Goal: Transaction & Acquisition: Purchase product/service

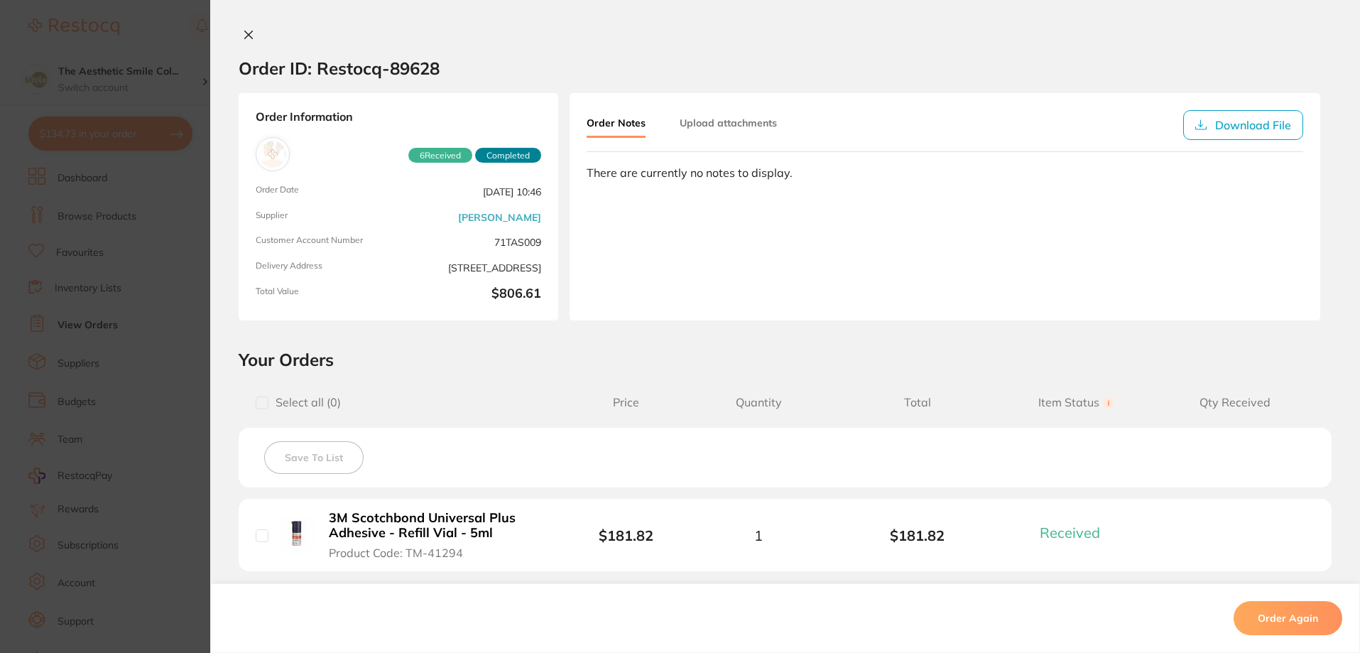
click at [248, 31] on icon at bounding box center [249, 35] width 8 height 8
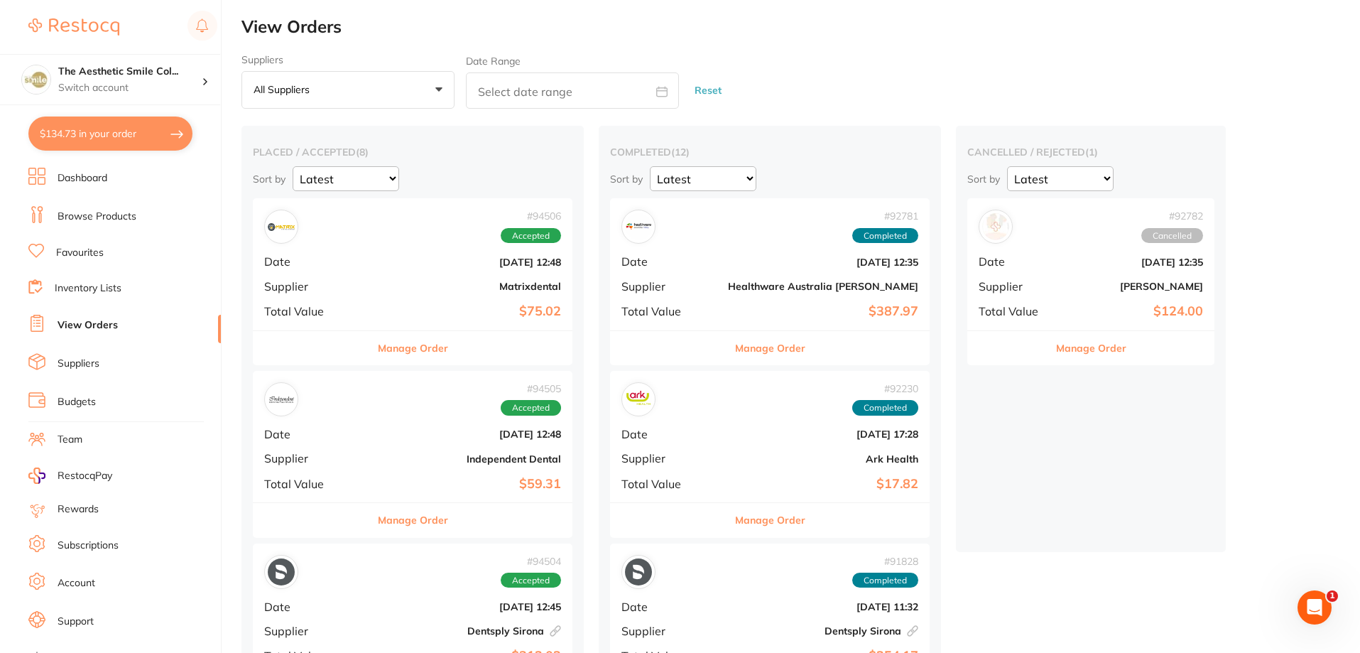
click at [133, 141] on button "$134.73 in your order" at bounding box center [110, 133] width 164 height 34
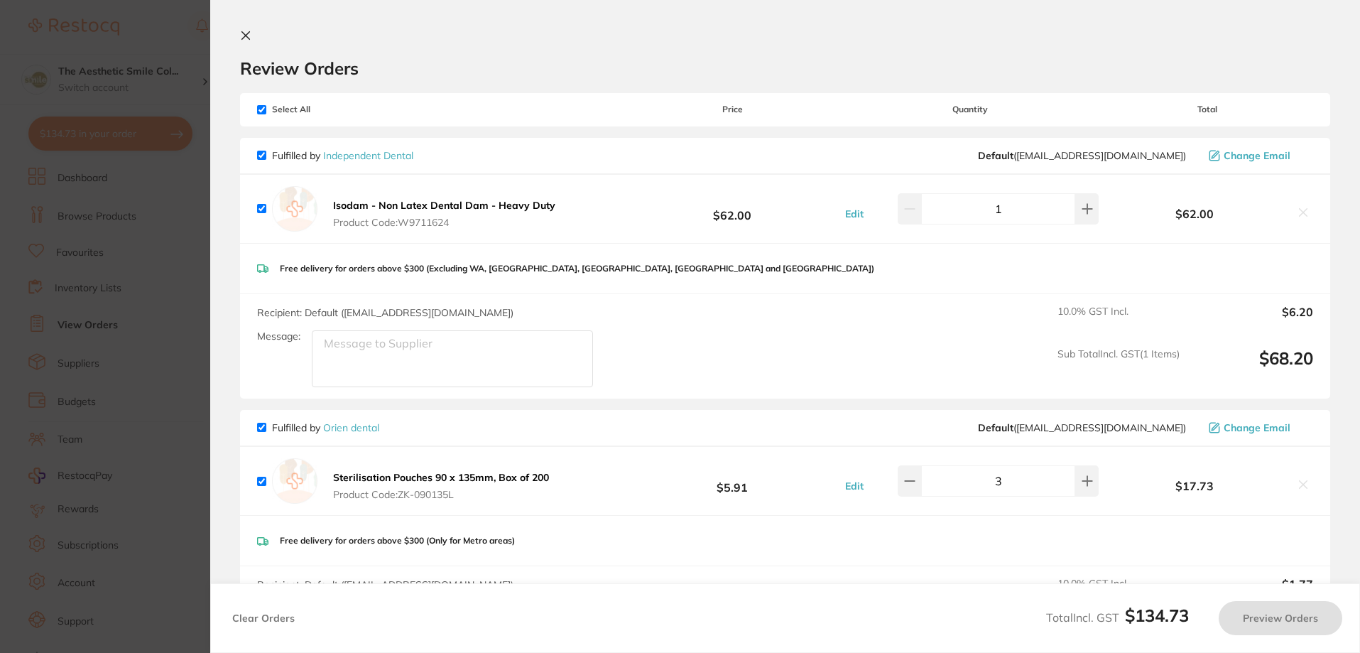
checkbox input "true"
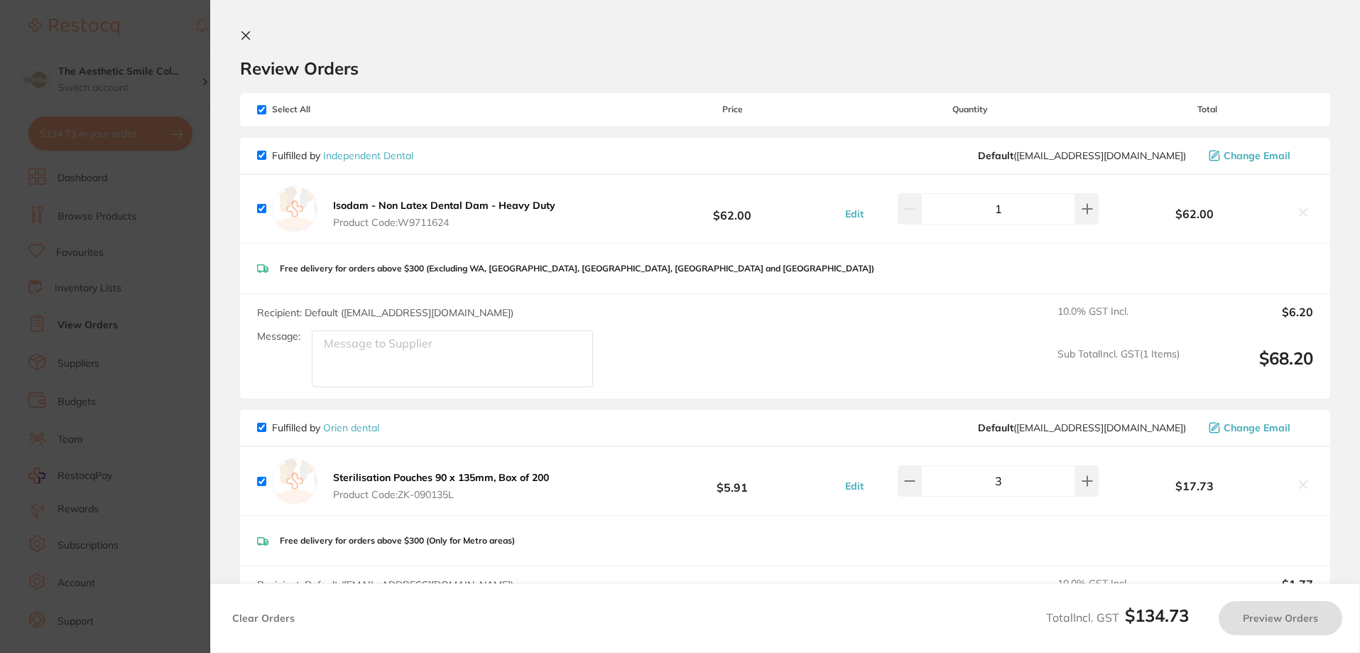
checkbox input "true"
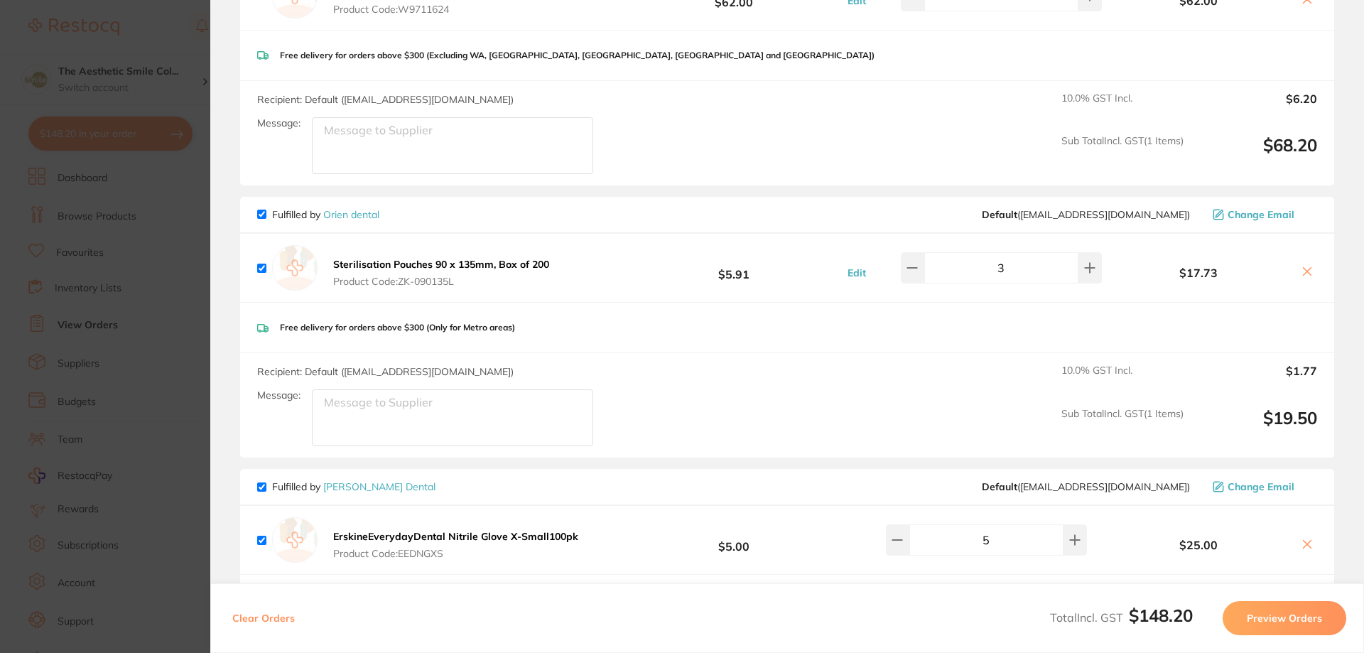
scroll to position [284, 0]
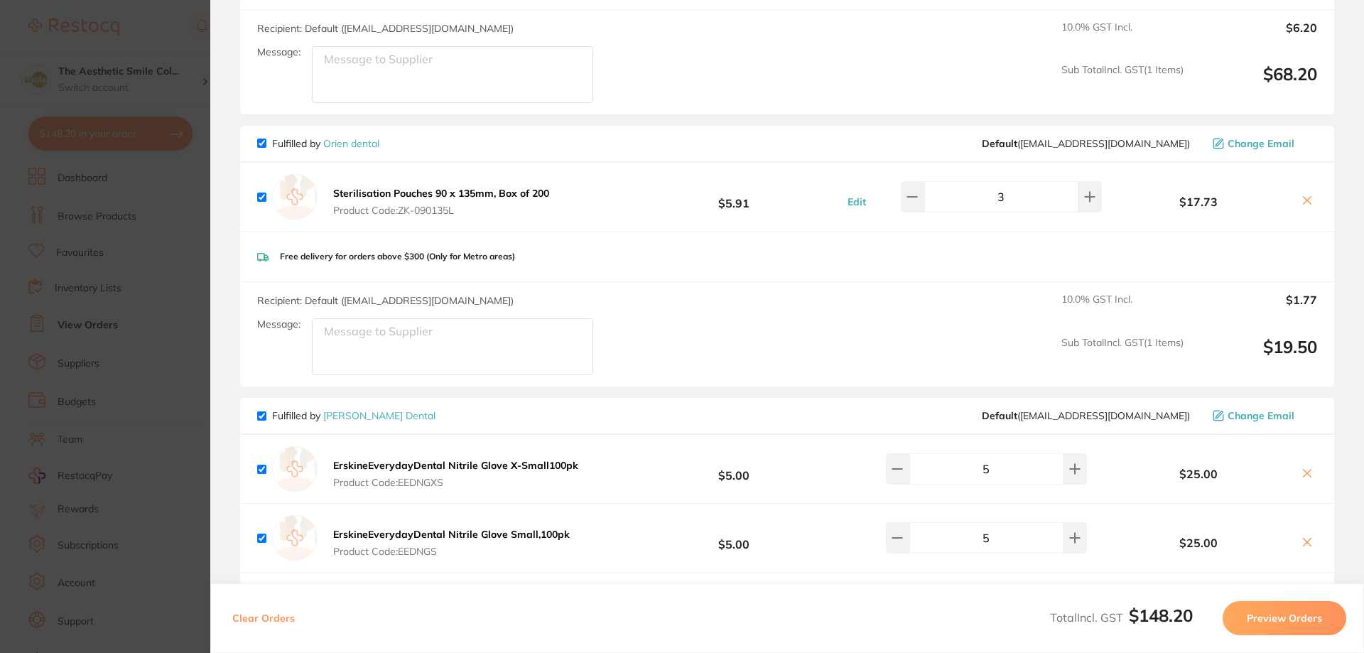
drag, startPoint x: 1277, startPoint y: 621, endPoint x: 831, endPoint y: 610, distance: 446.2
click at [832, 611] on div "Clear Orders Total Incl. GST $148.20 Preview Orders" at bounding box center [786, 618] width 1153 height 70
click at [1288, 611] on button "Preview Orders" at bounding box center [1284, 618] width 124 height 34
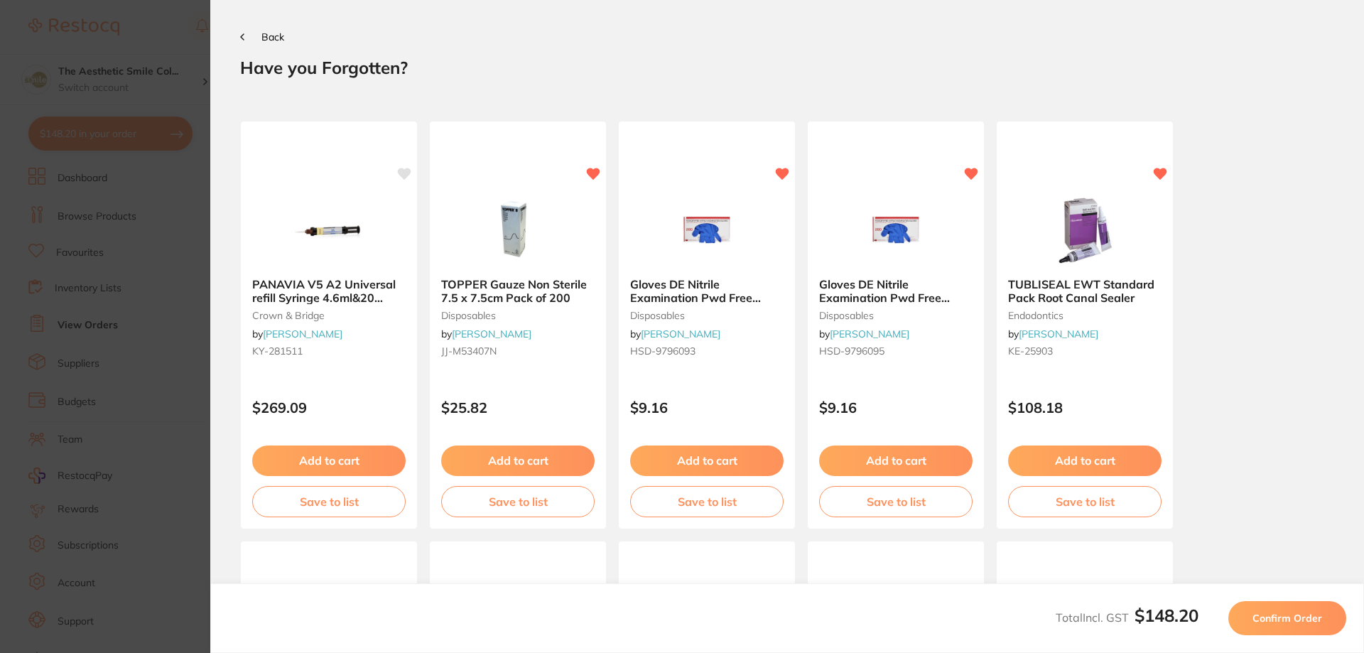
scroll to position [142, 0]
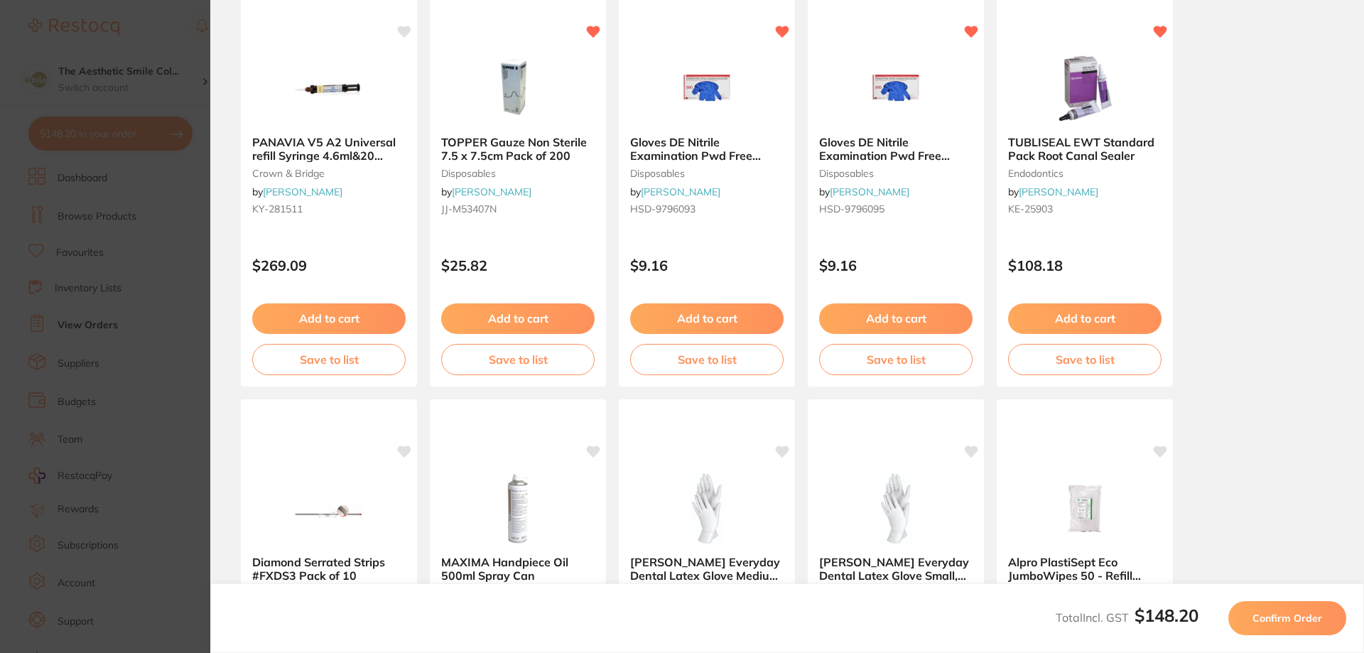
click at [1282, 625] on button "Confirm Order" at bounding box center [1287, 618] width 118 height 34
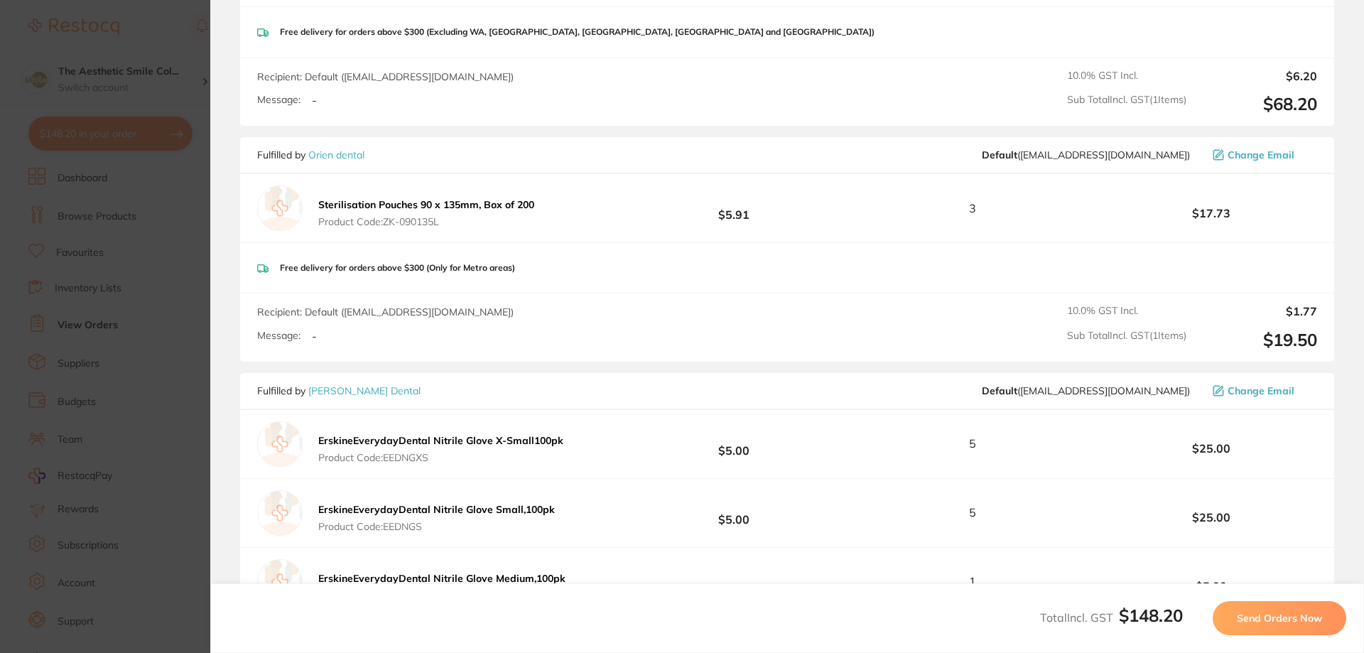
scroll to position [568, 0]
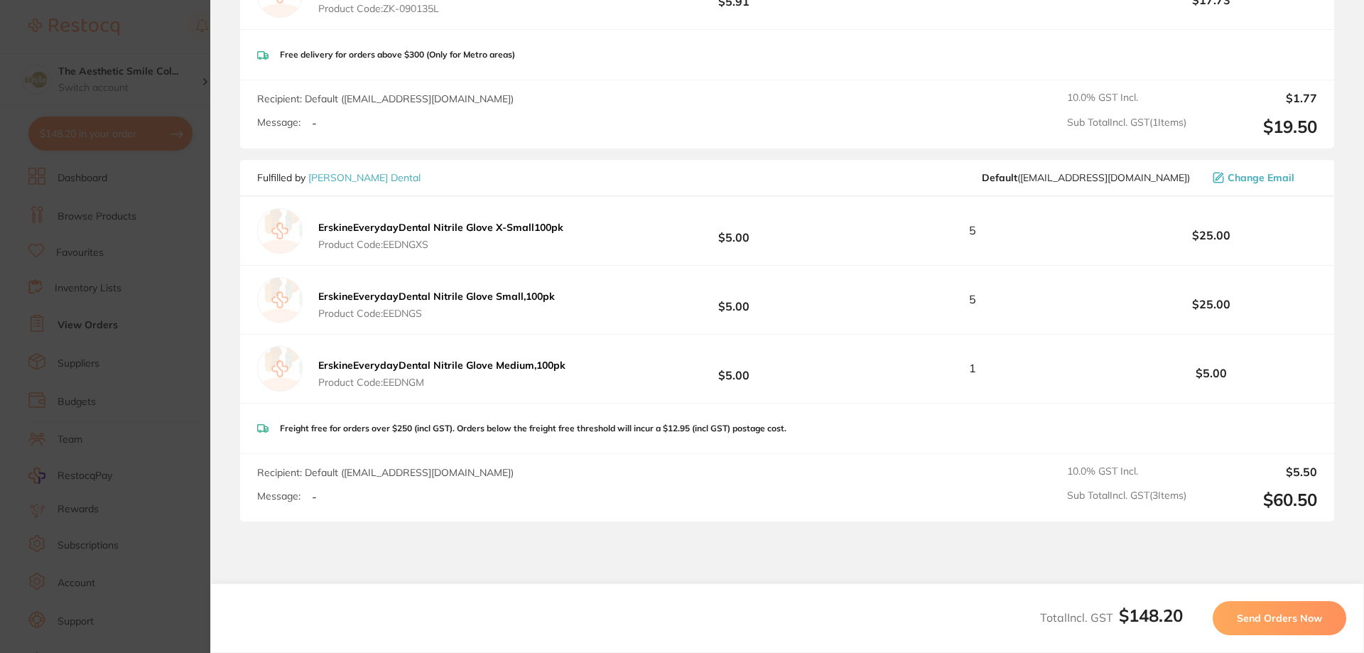
click at [1289, 623] on span "Send Orders Now" at bounding box center [1279, 618] width 85 height 13
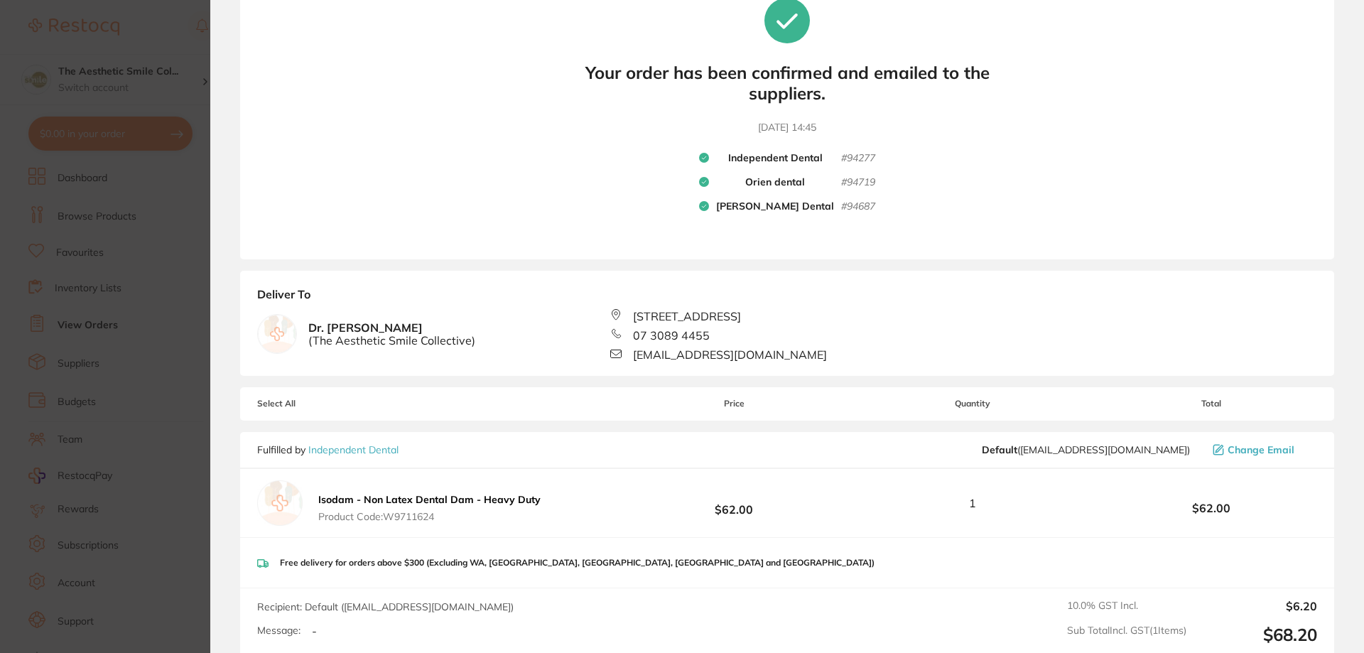
scroll to position [0, 0]
